Goal: Transaction & Acquisition: Download file/media

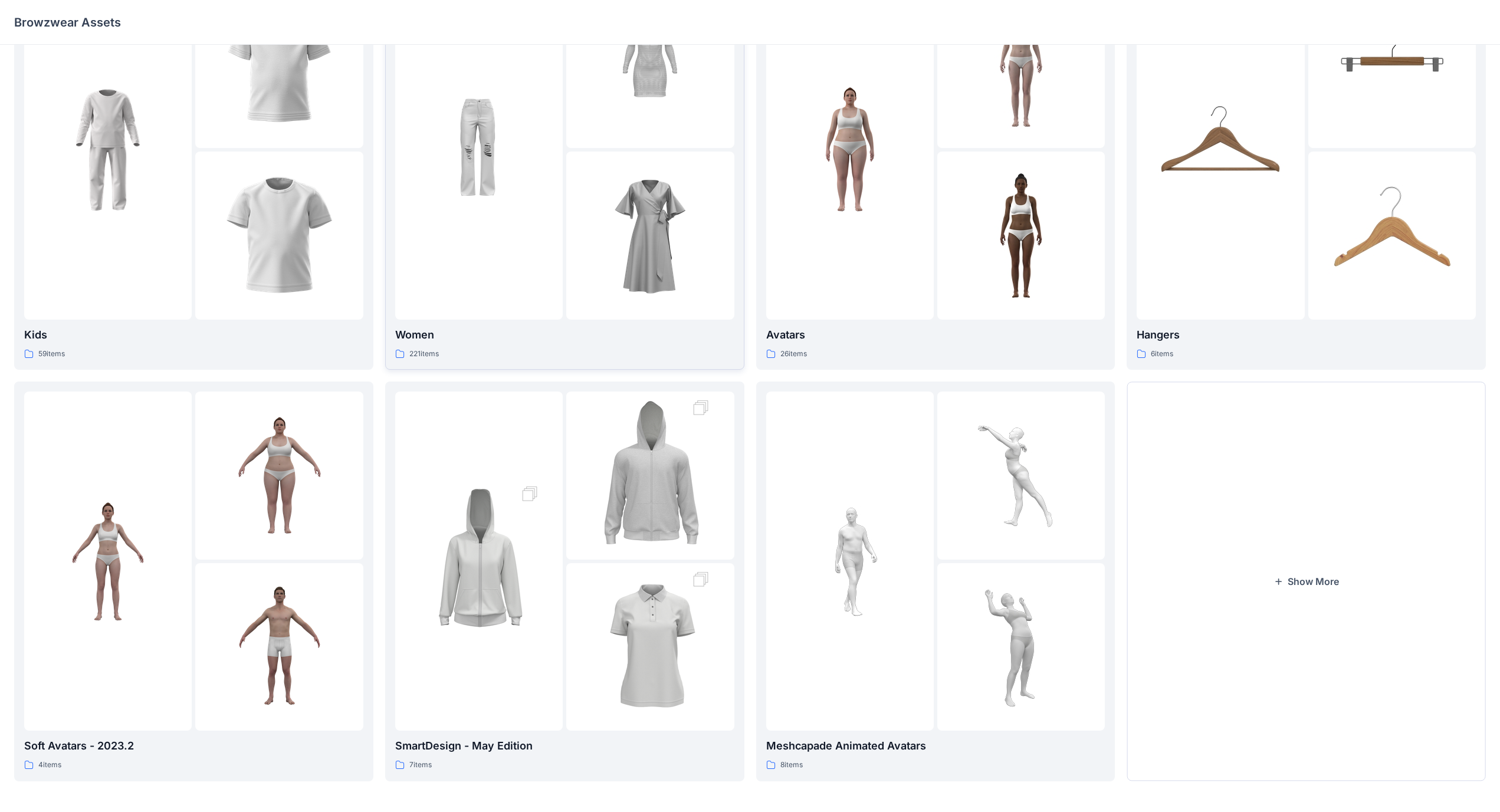
scroll to position [91, 0]
click at [589, 471] on button "Show More" at bounding box center [1306, 579] width 359 height 399
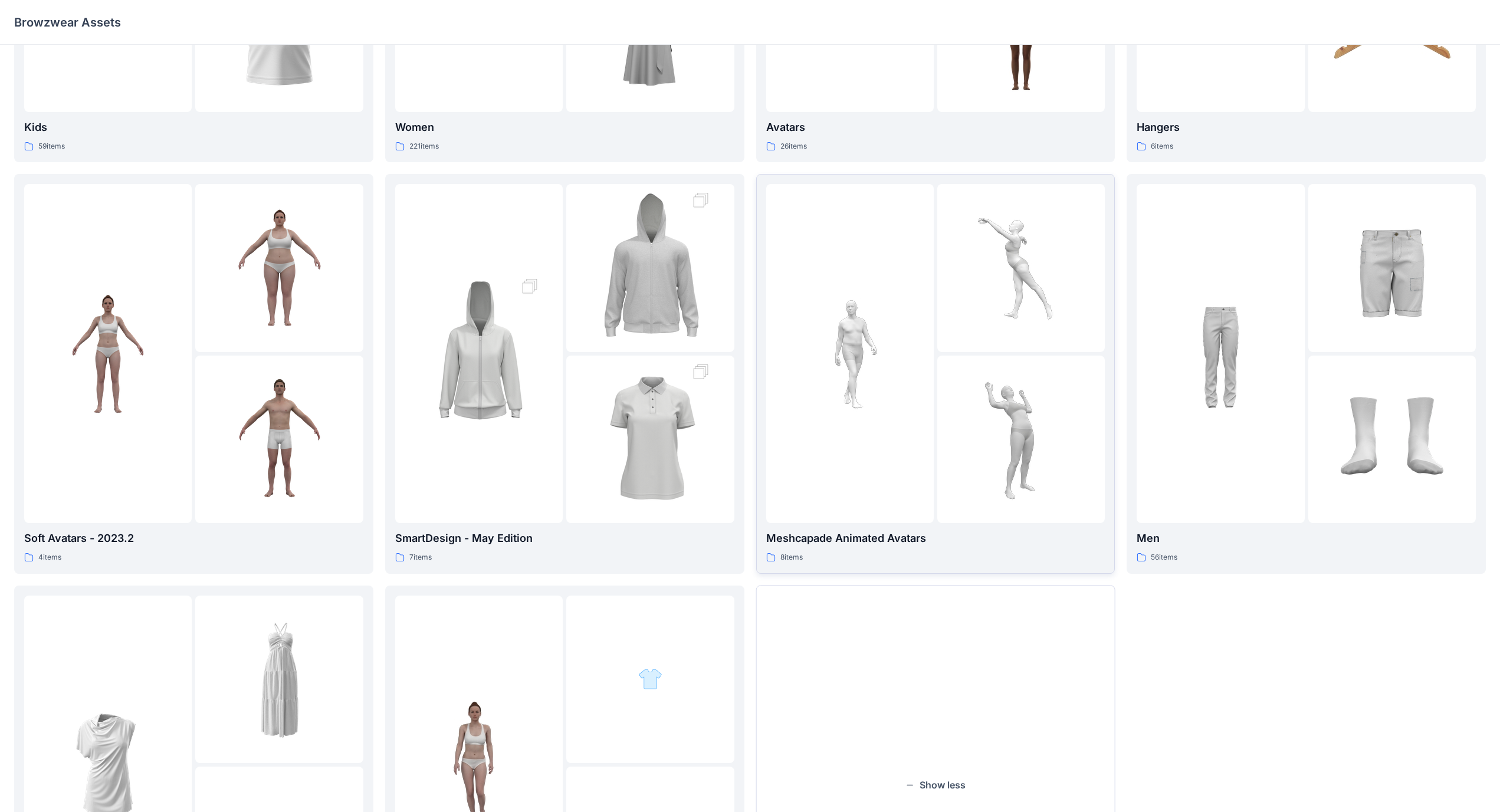
scroll to position [327, 0]
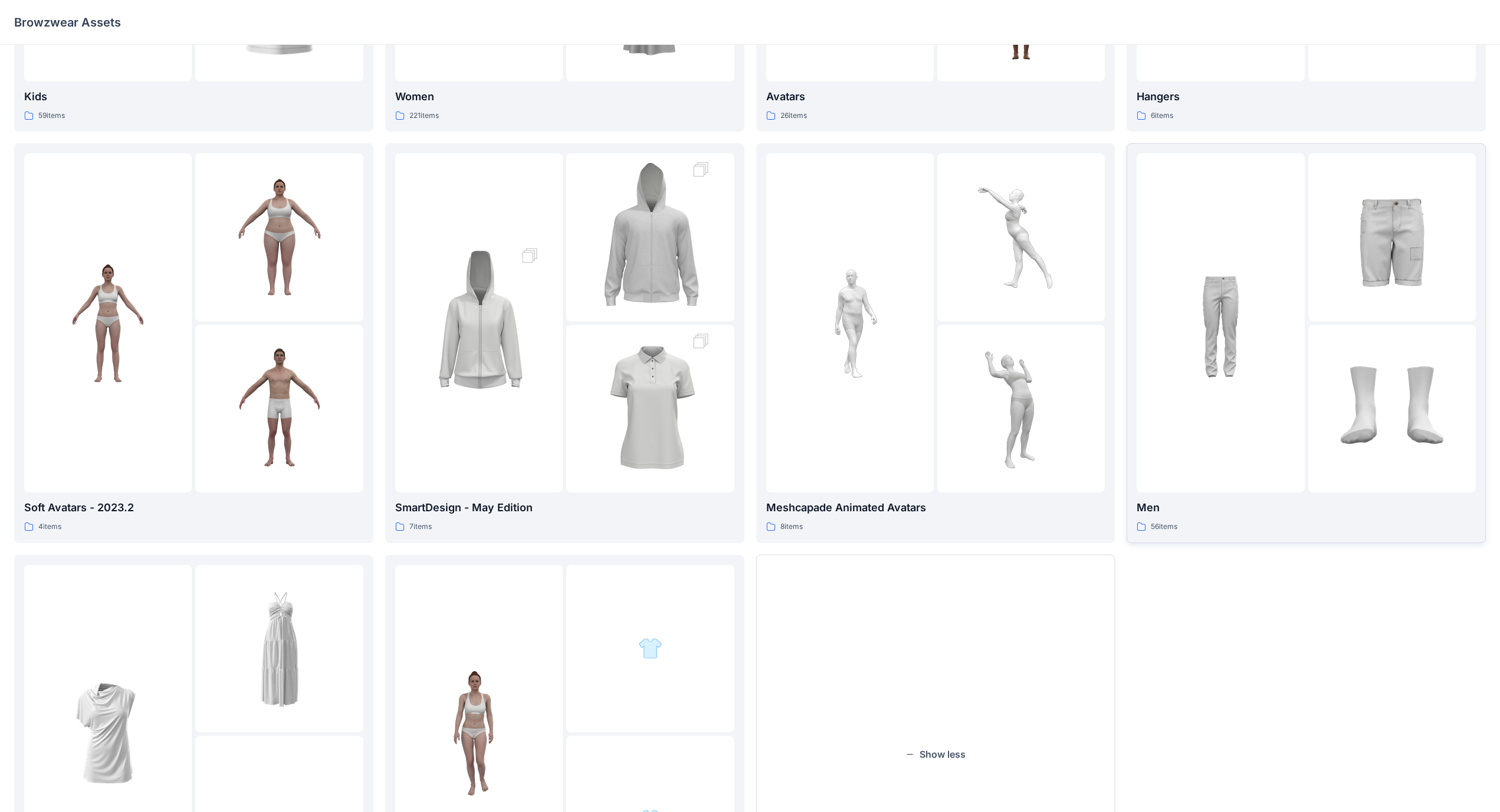
click at [589, 390] on div at bounding box center [1392, 408] width 168 height 168
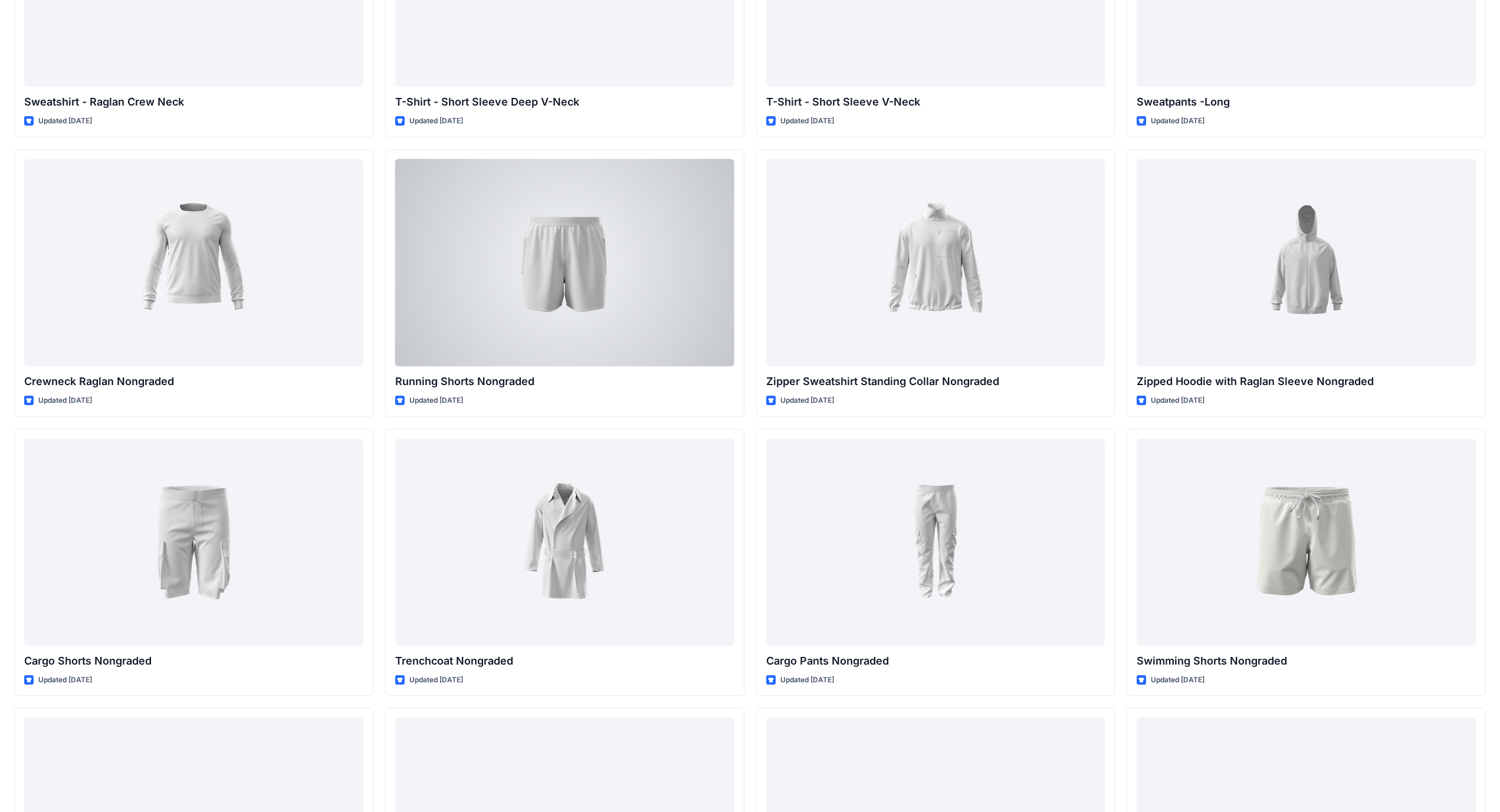
scroll to position [1322, 0]
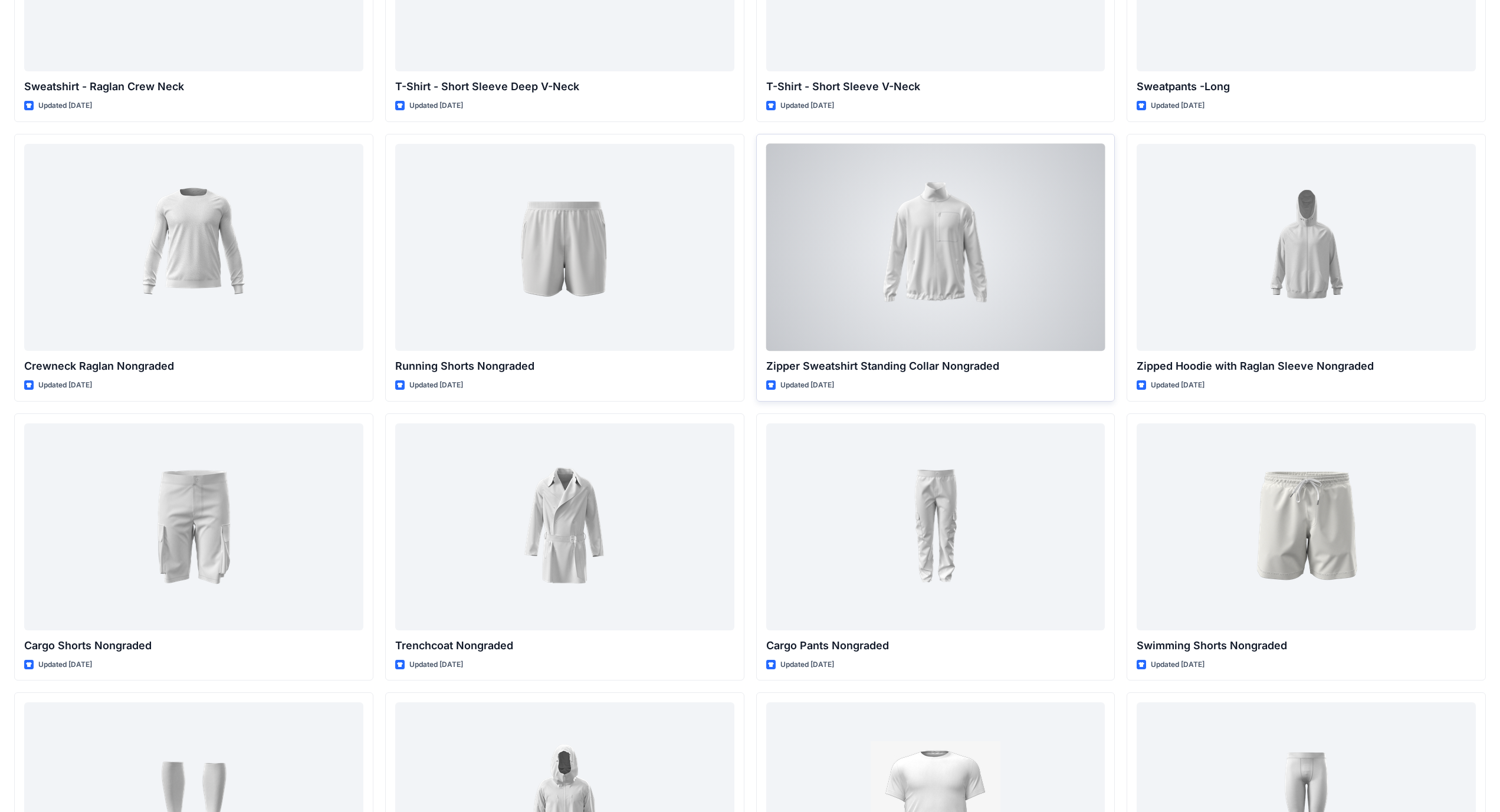
click at [589, 169] on div at bounding box center [936, 248] width 339 height 207
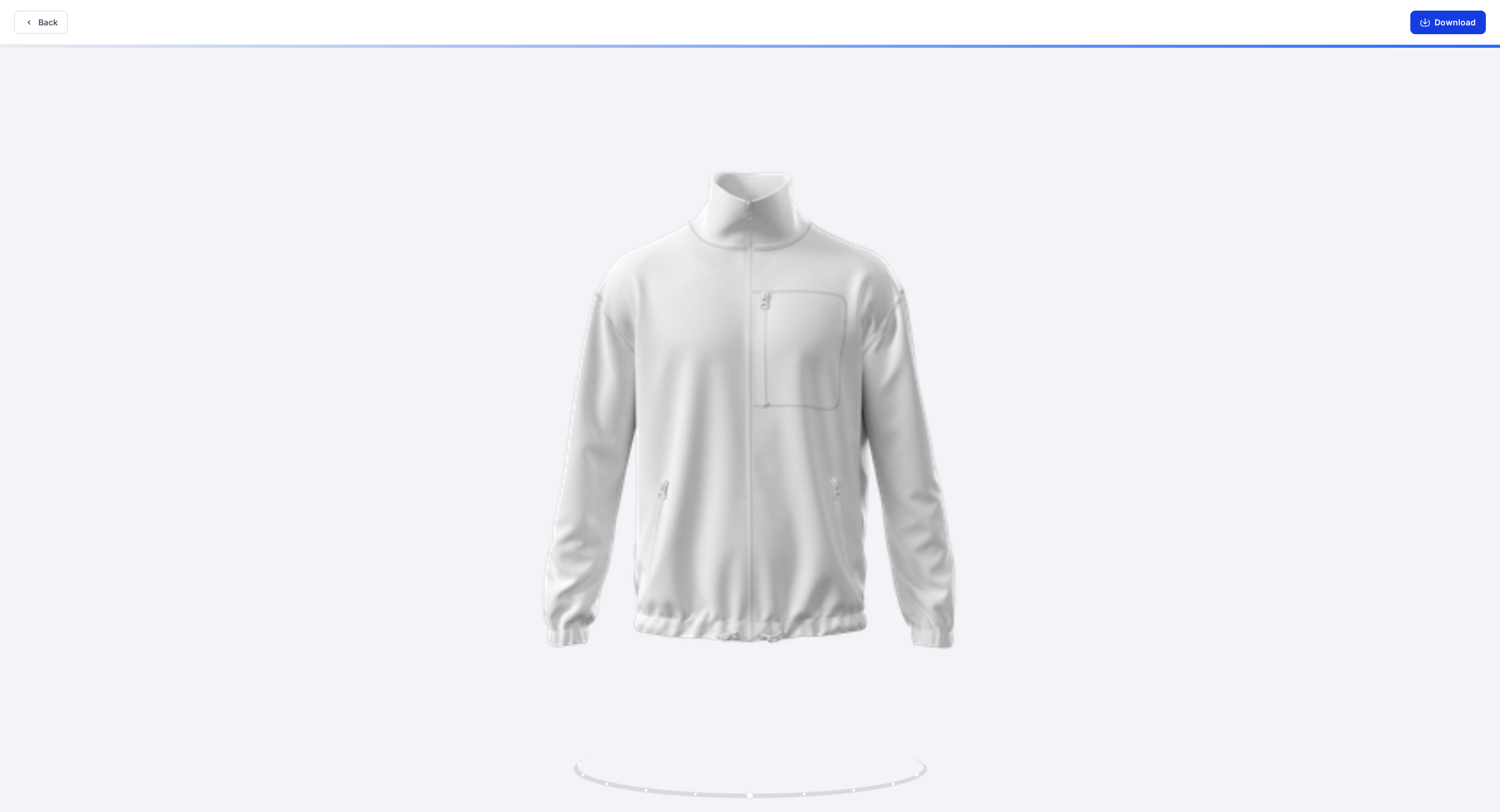
click at [589, 18] on button "Download" at bounding box center [1448, 23] width 76 height 23
click at [60, 23] on button "Back" at bounding box center [41, 23] width 54 height 23
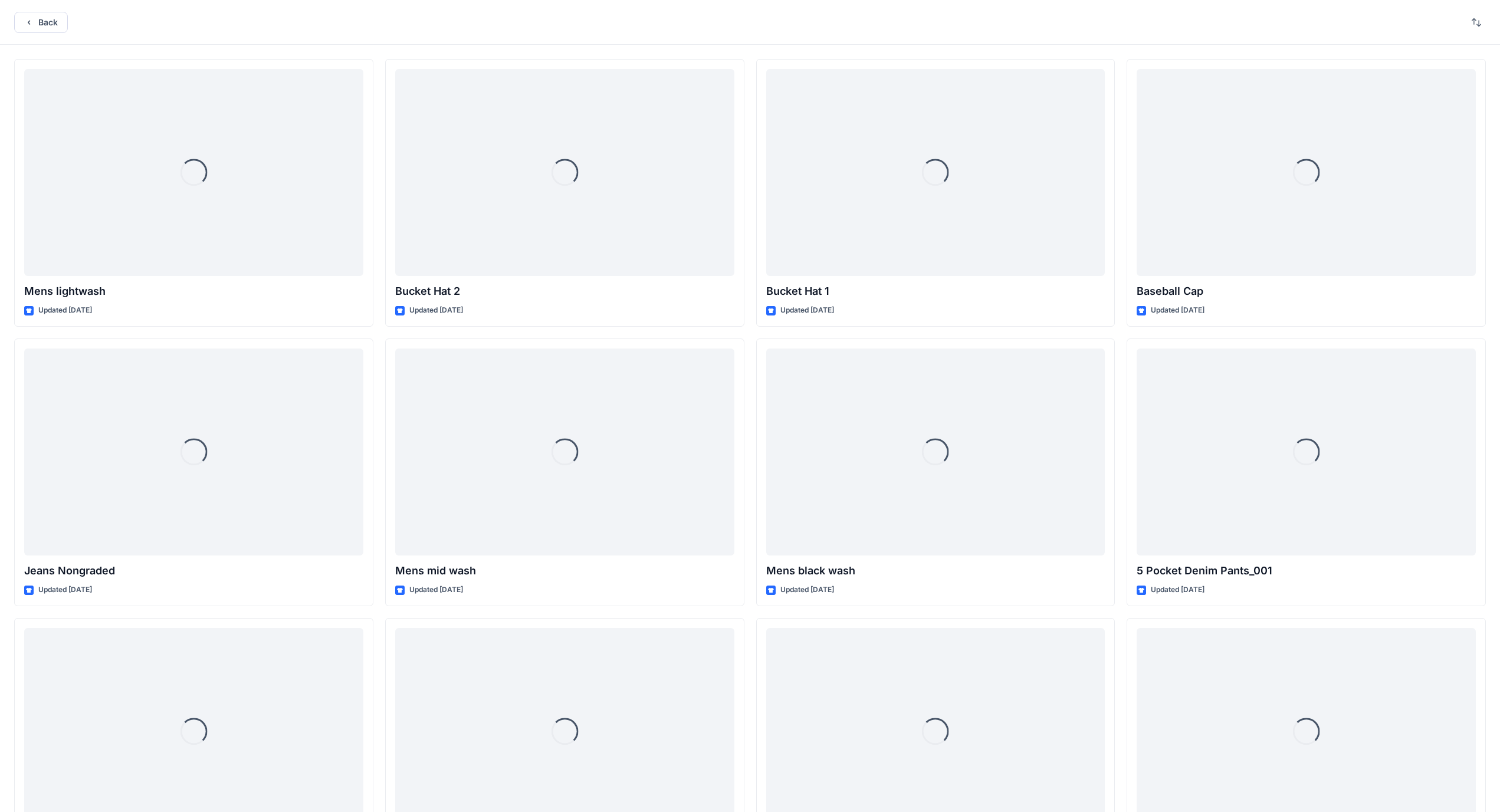
scroll to position [1322, 0]
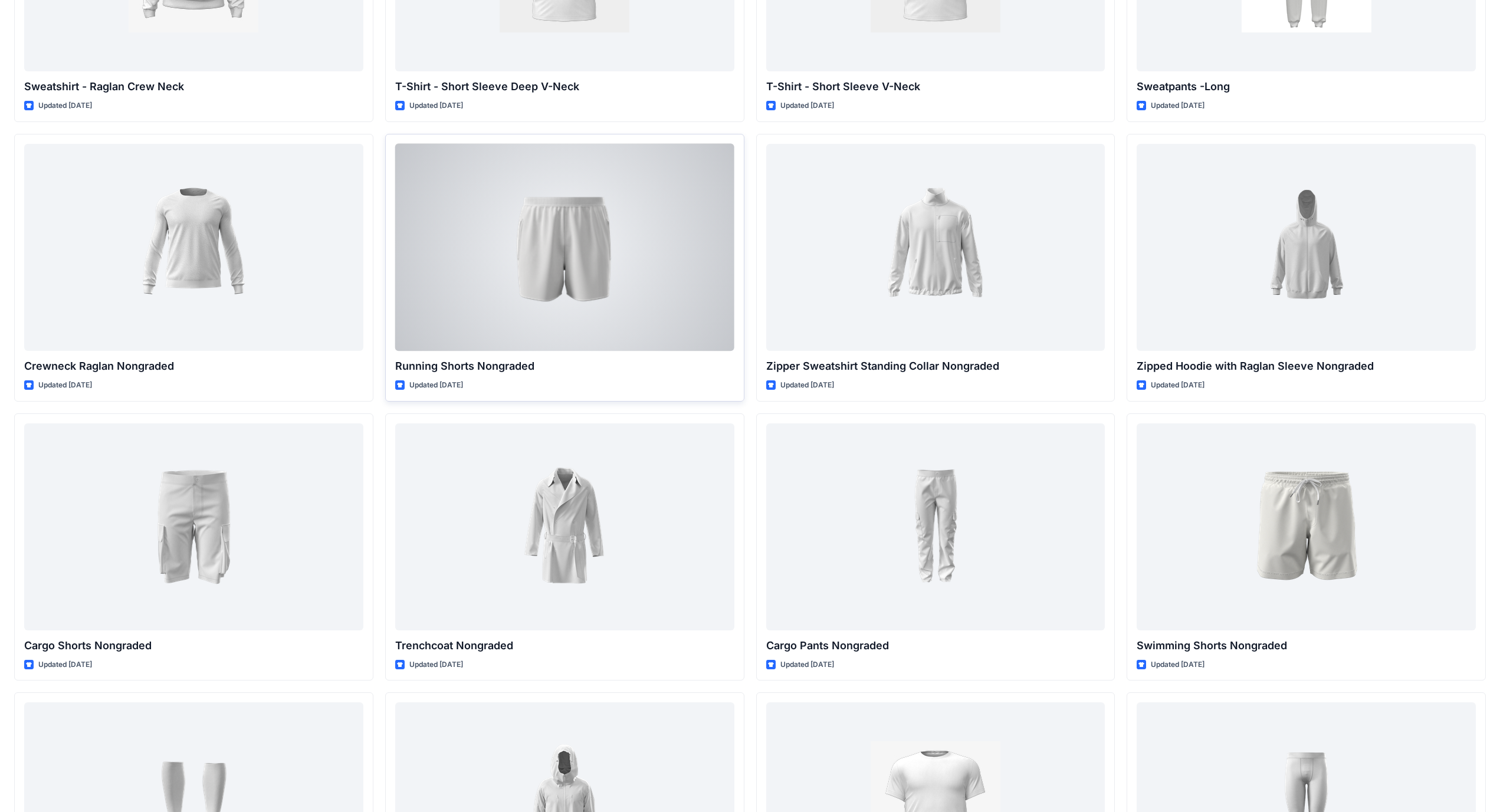
click at [589, 238] on div at bounding box center [564, 248] width 339 height 207
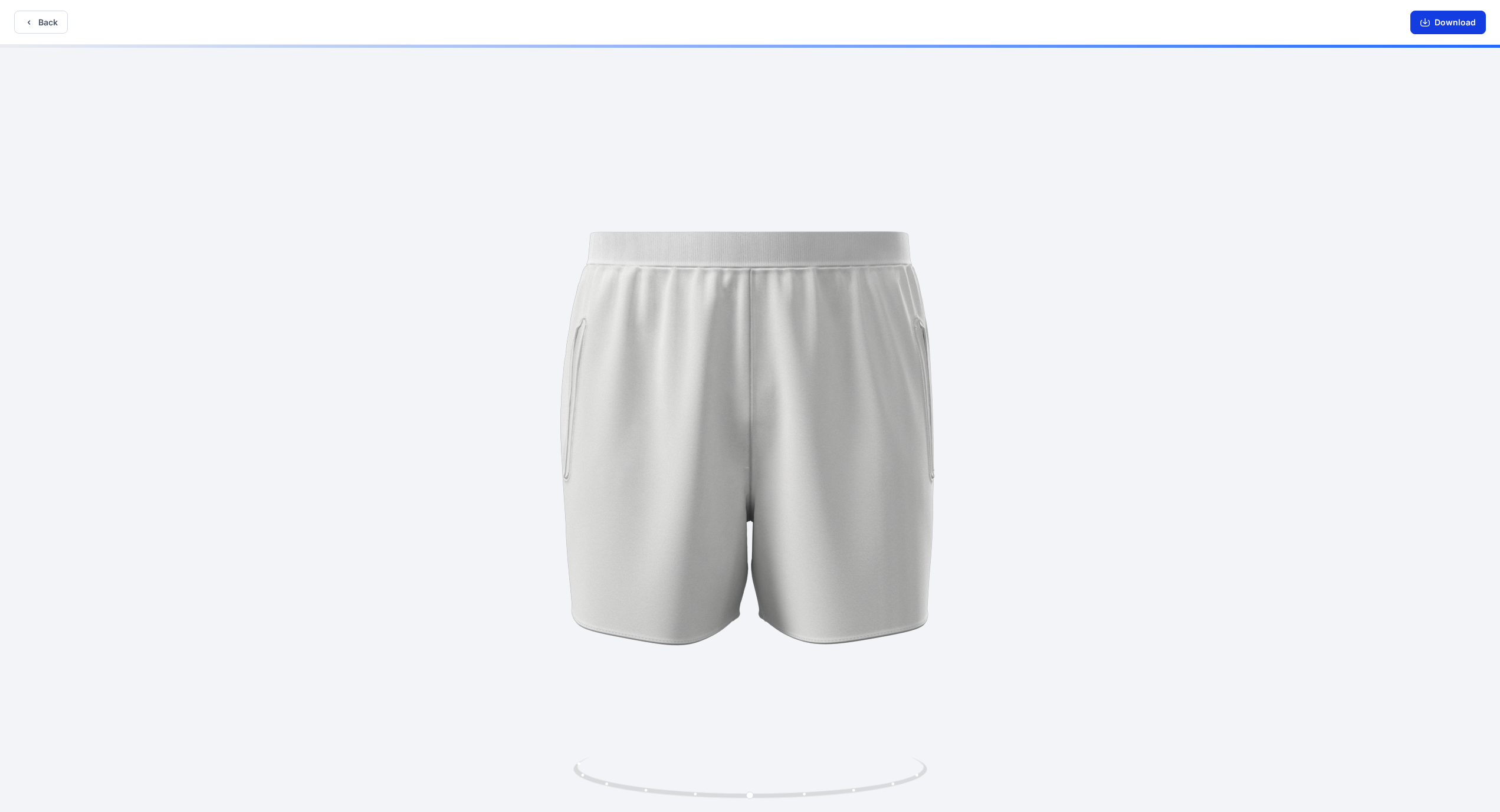
click at [589, 26] on button "Download" at bounding box center [1448, 23] width 76 height 23
click at [52, 26] on button "Back" at bounding box center [41, 23] width 54 height 23
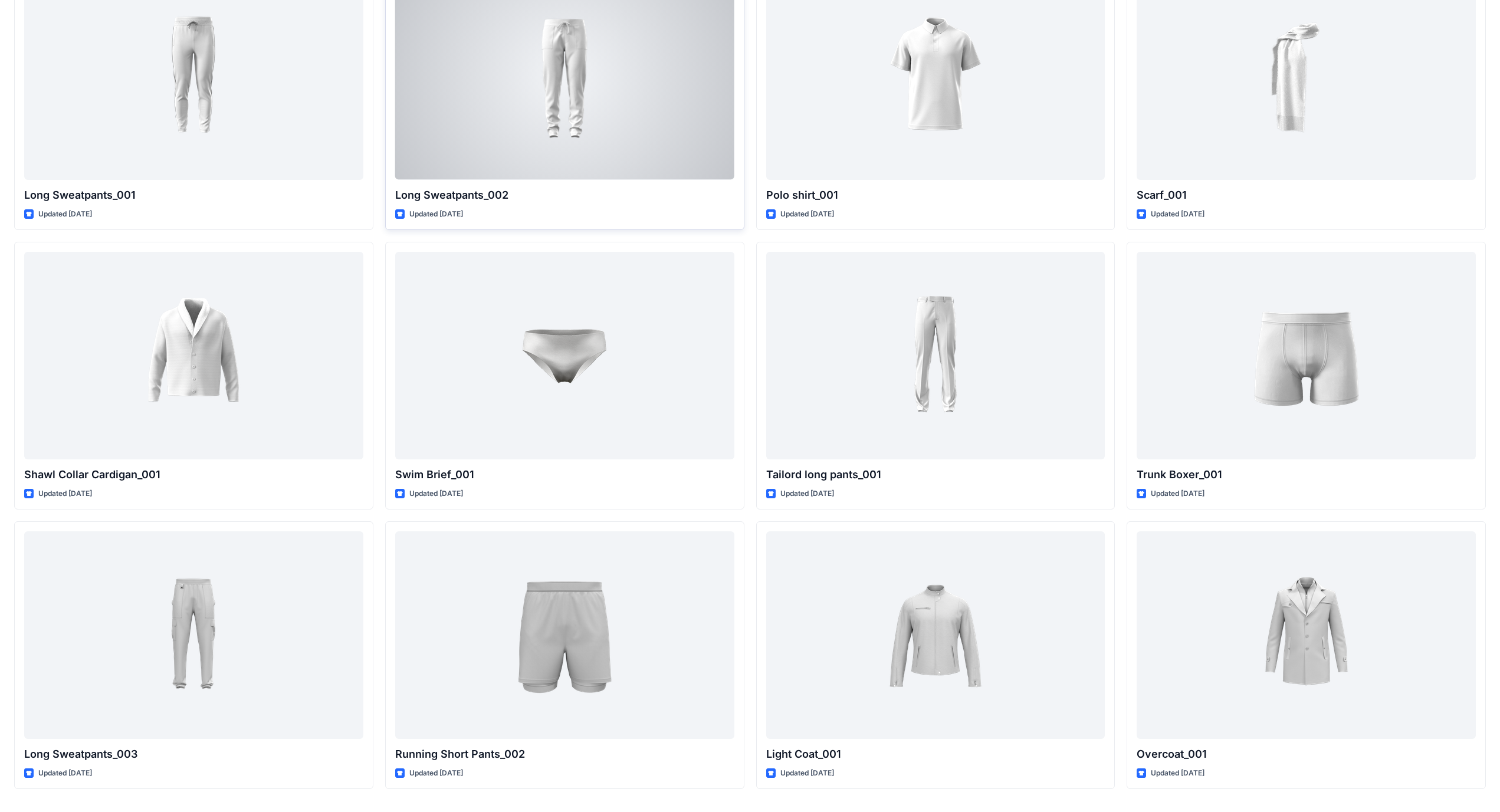
scroll to position [2646, 0]
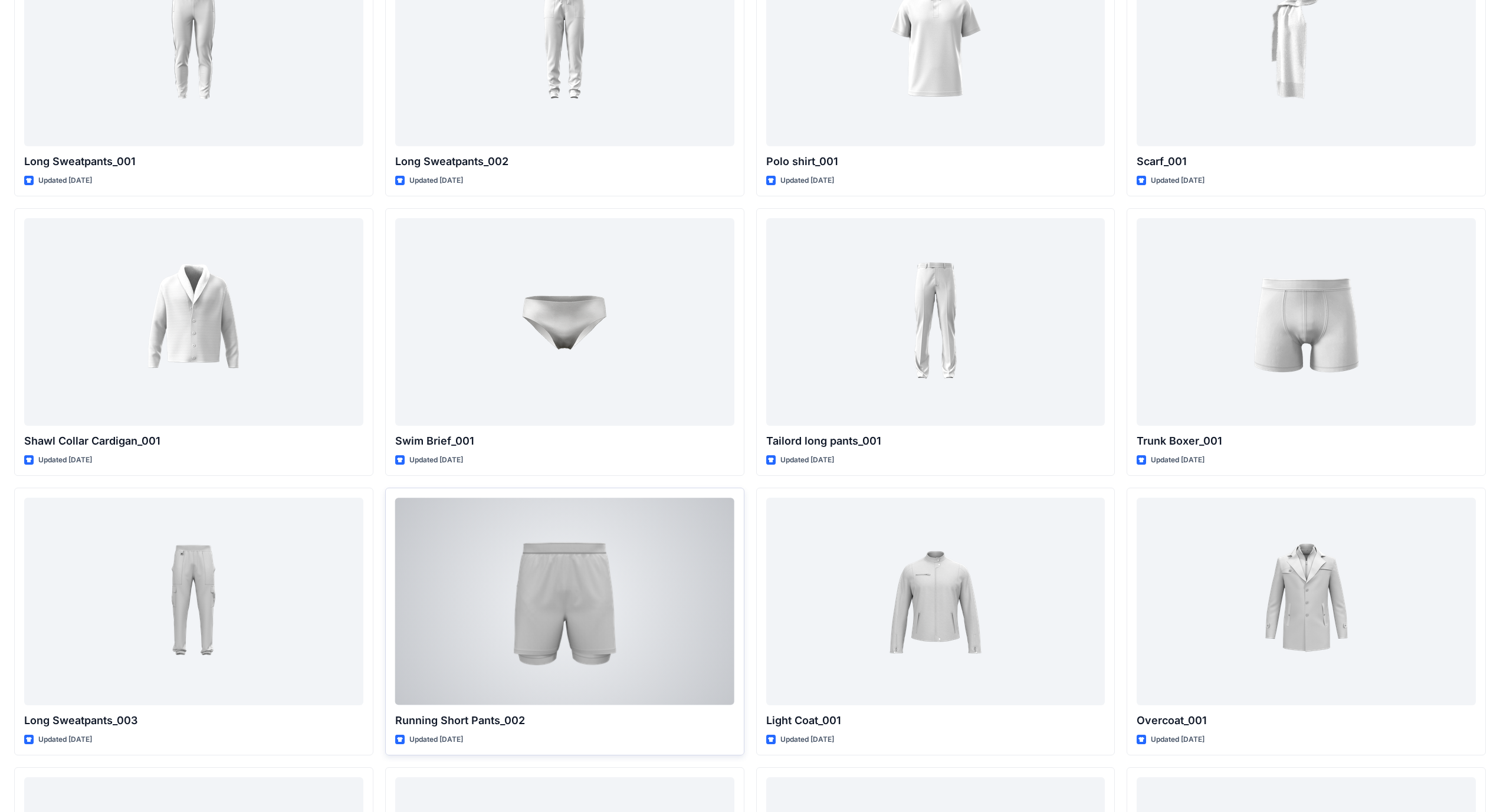
click at [585, 471] on div at bounding box center [564, 602] width 339 height 207
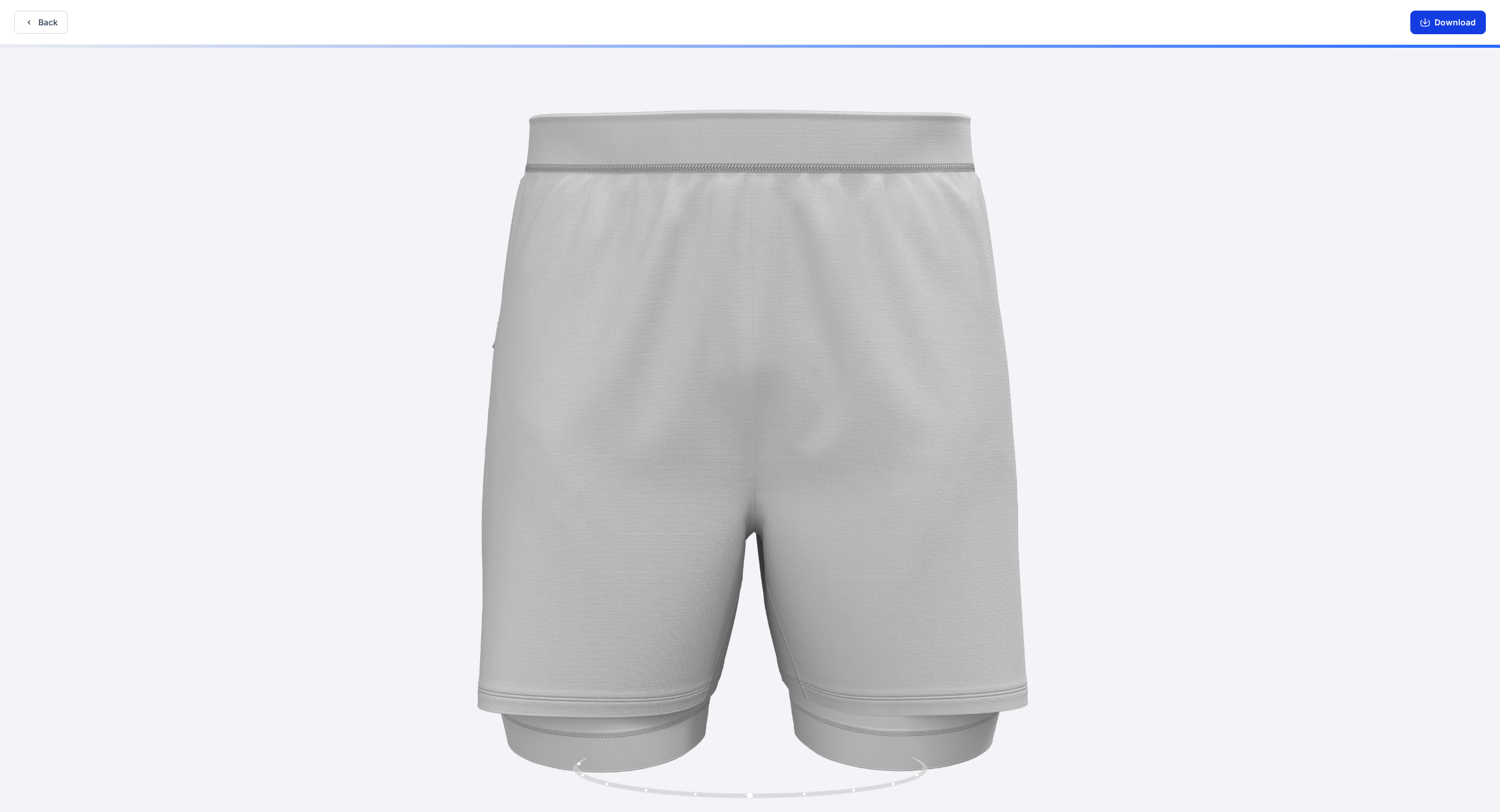
click at [589, 27] on button "Download" at bounding box center [1448, 23] width 76 height 23
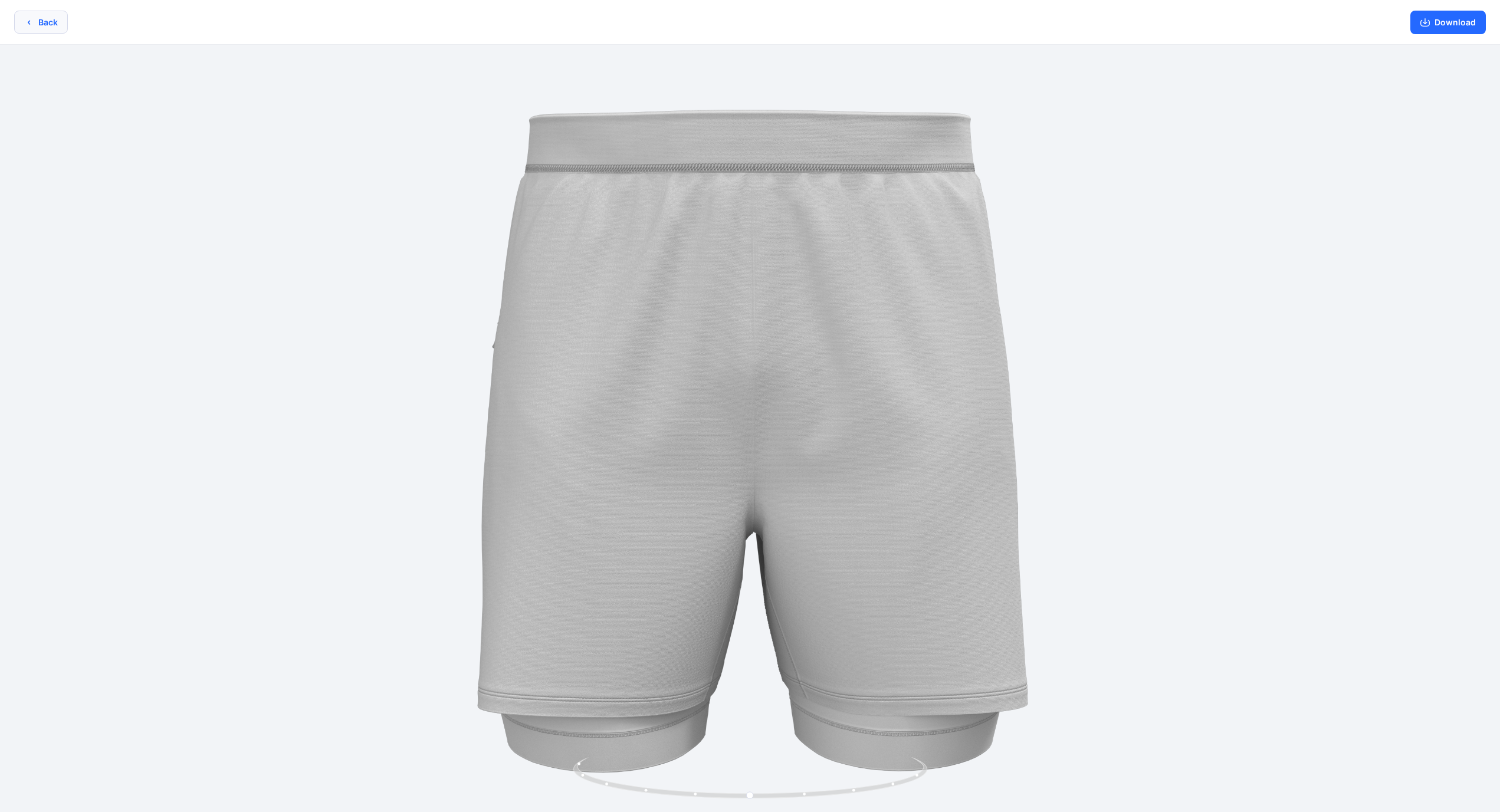
click at [44, 29] on button "Back" at bounding box center [41, 23] width 54 height 23
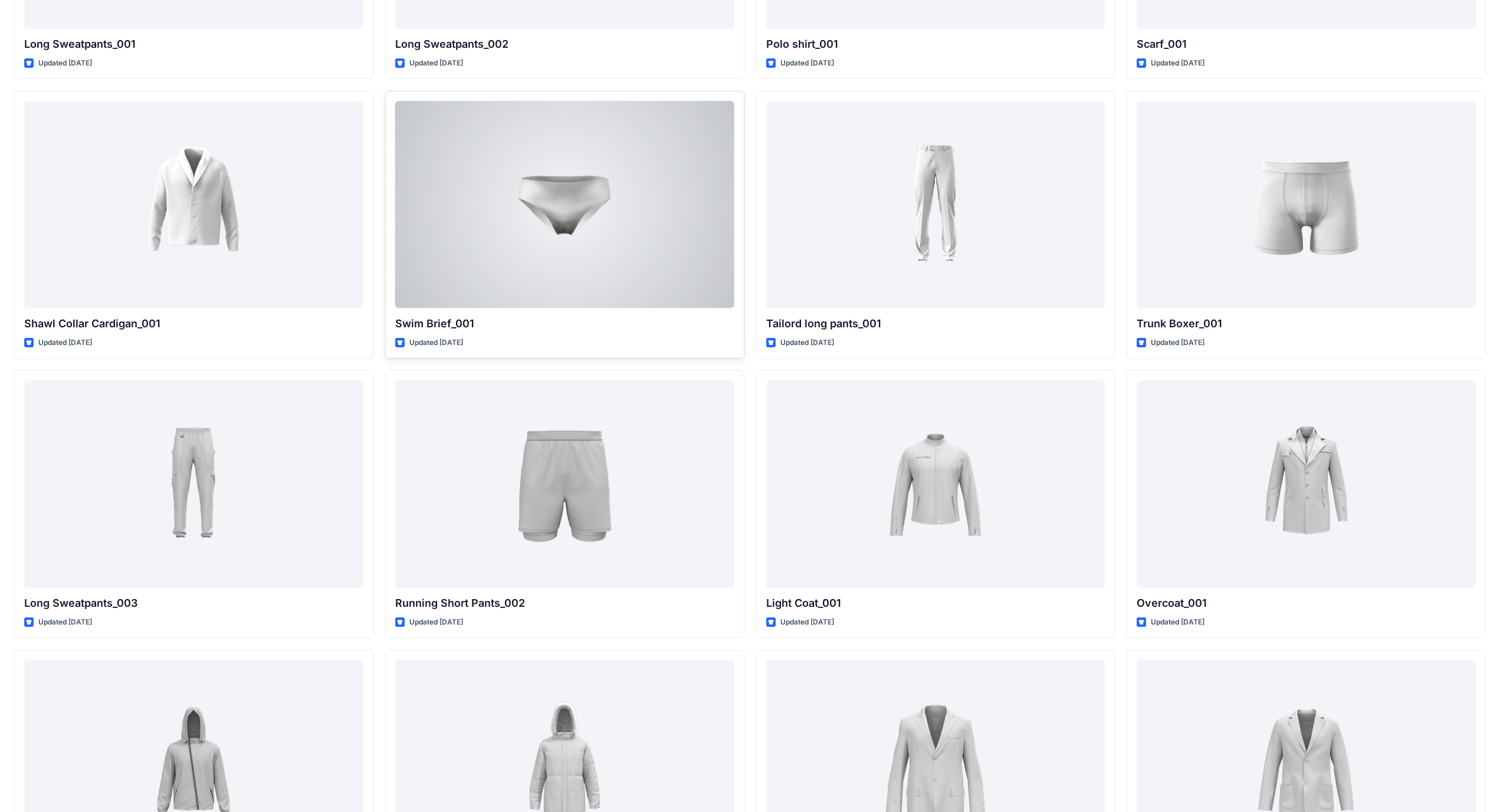
scroll to position [2881, 0]
